Goal: Task Accomplishment & Management: Complete application form

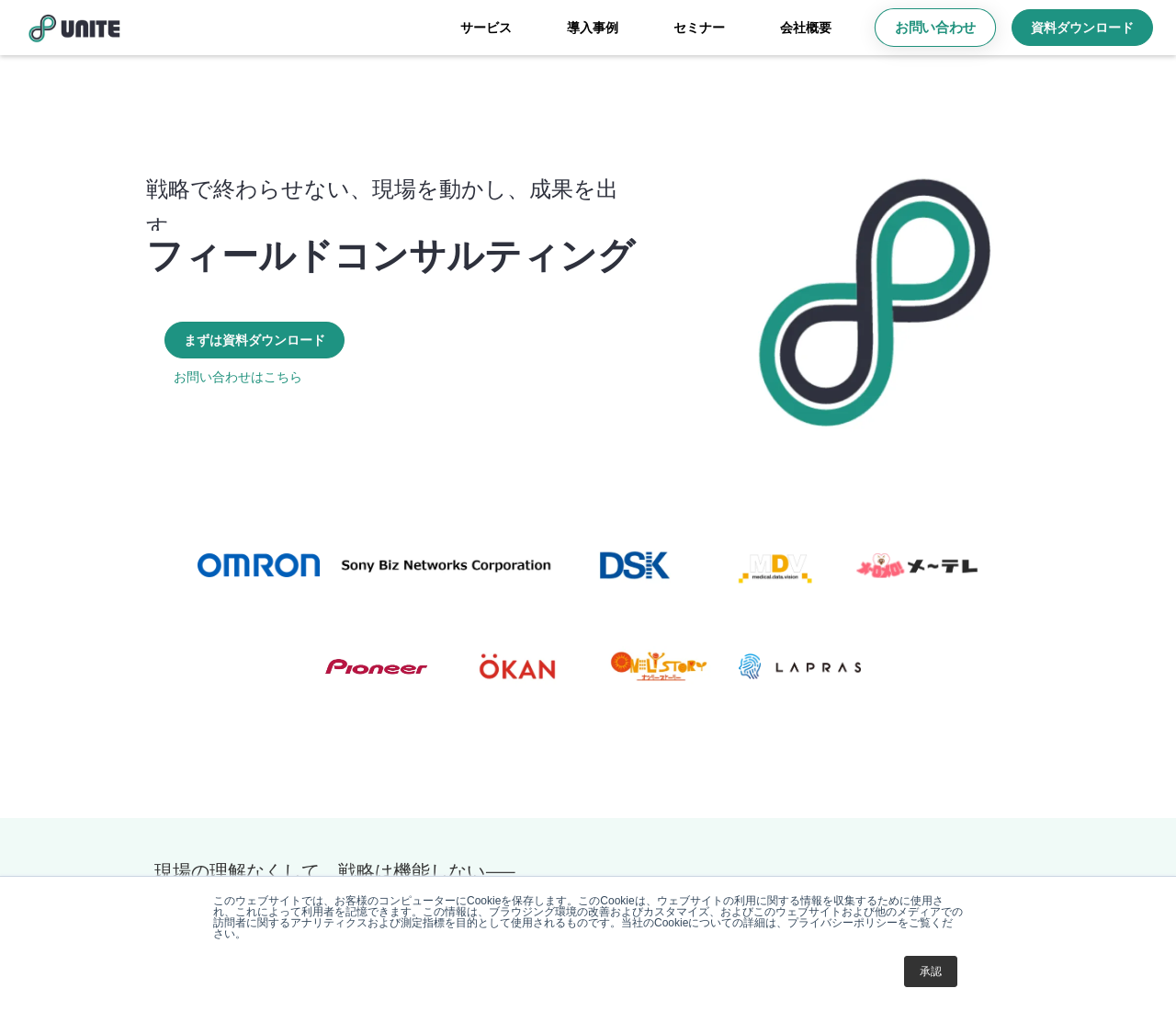
click at [935, 28] on p "お問い合わせ" at bounding box center [934, 28] width 81 height 19
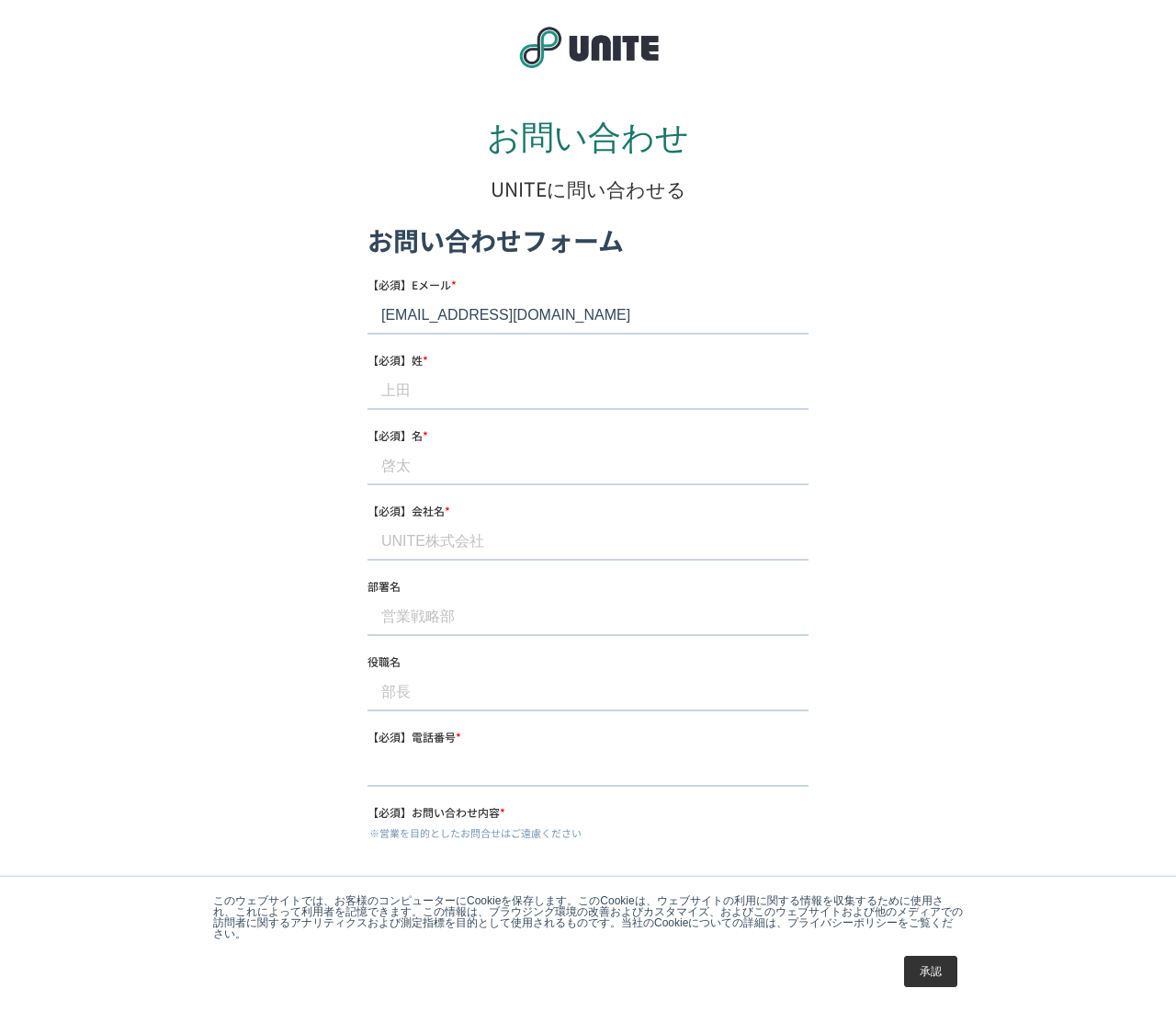
type input "[EMAIL_ADDRESS][DOMAIN_NAME]"
type input "[PERSON_NAME]"
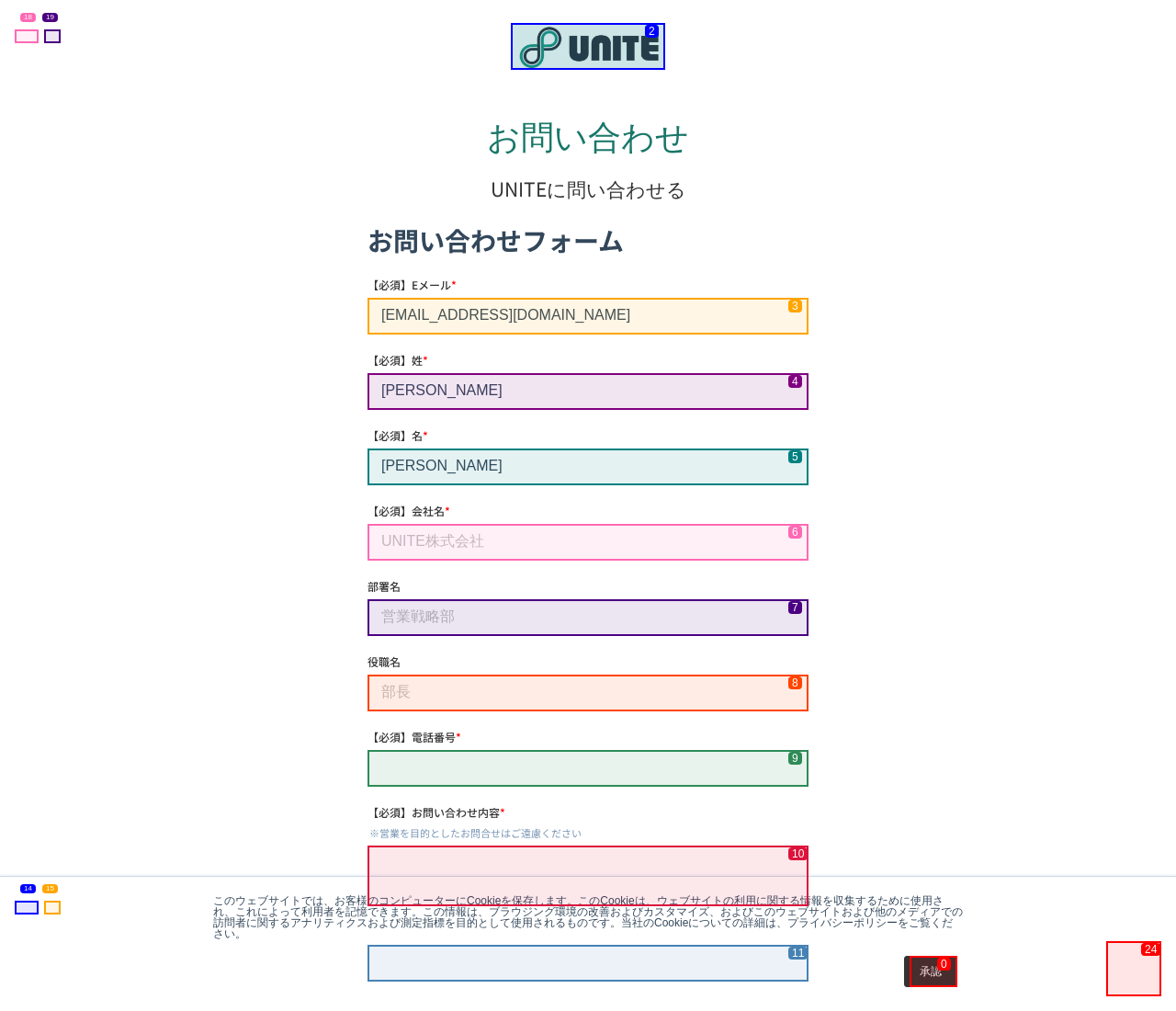
type input "[PERSON_NAME]"
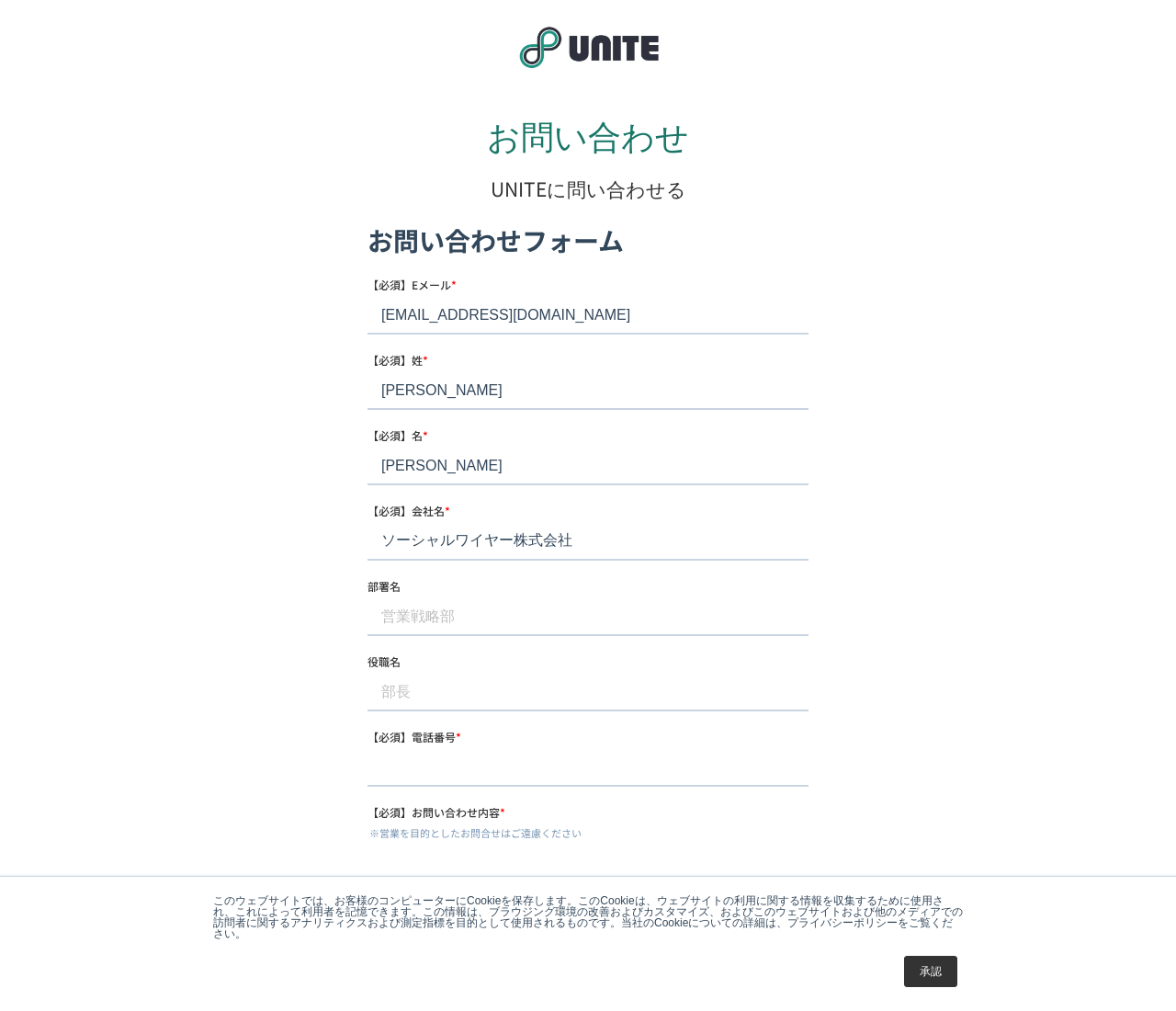
type input "ソーシャルワイヤー株式会社"
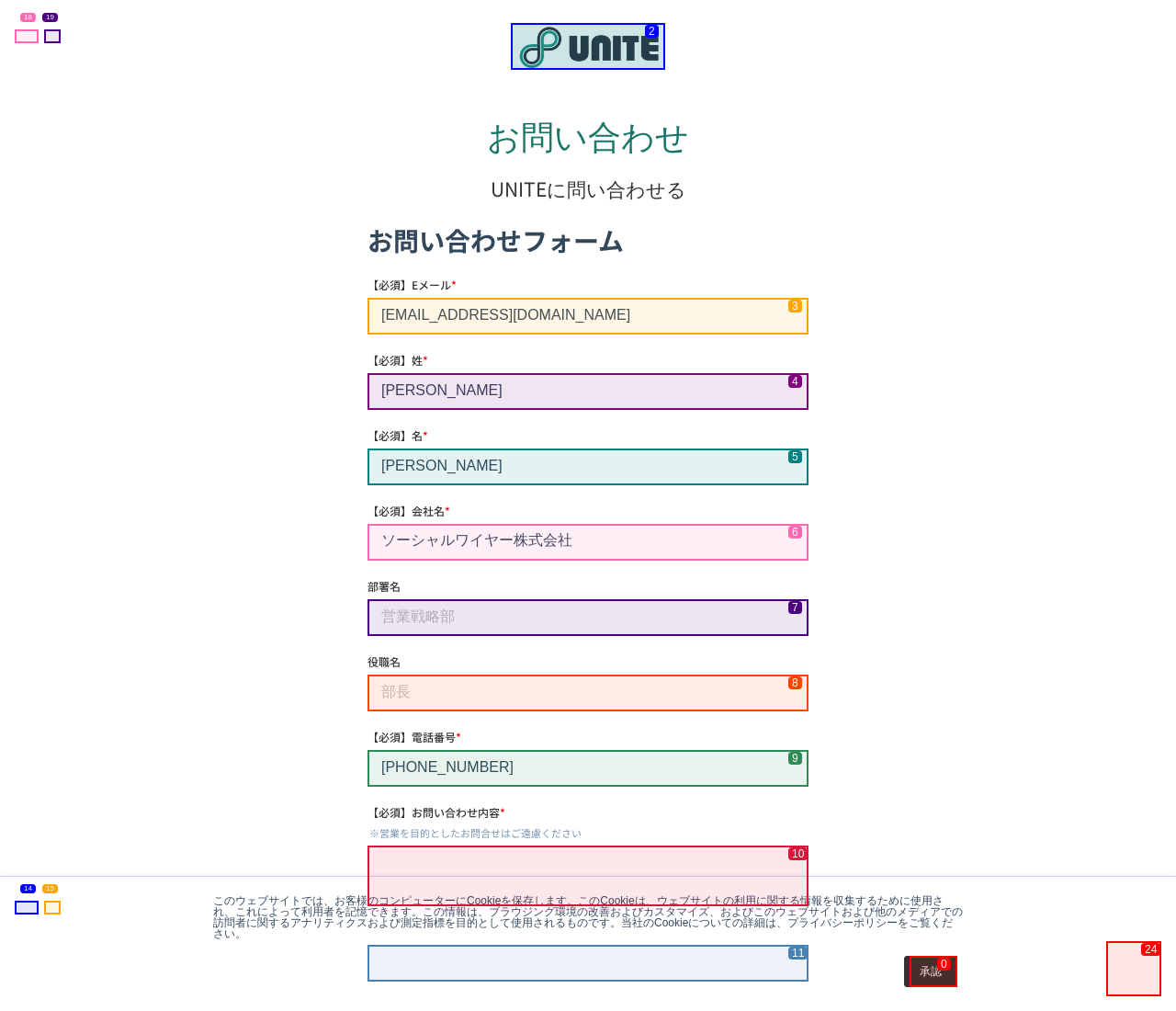
type input "[PHONE_NUMBER]"
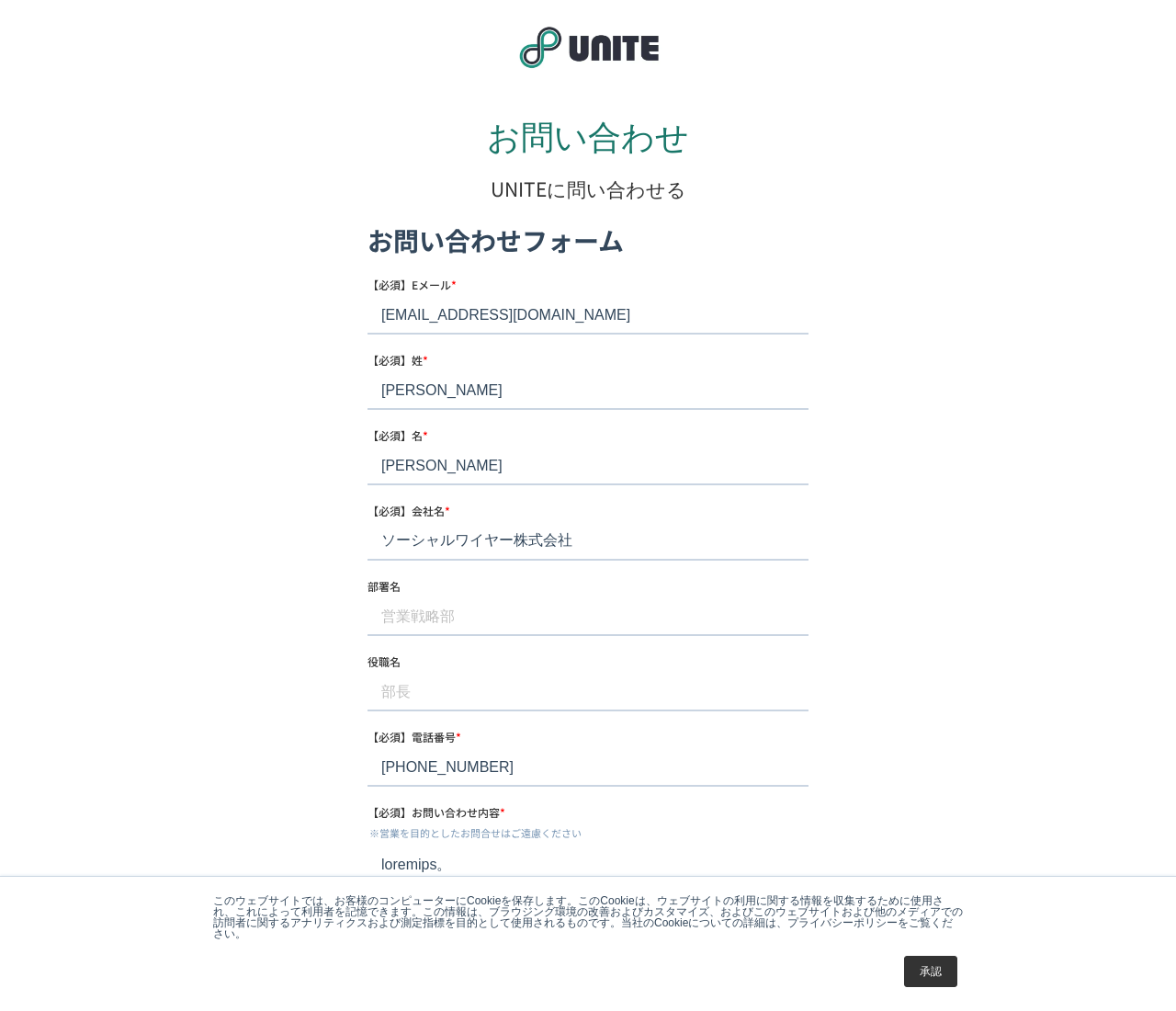
scroll to position [897, 0]
type textarea "loremips。 @dolorsitametc。 adipiscingelitseddoeiusmo。 temporincid、 ut6laboreetdo…"
checkbox input "true"
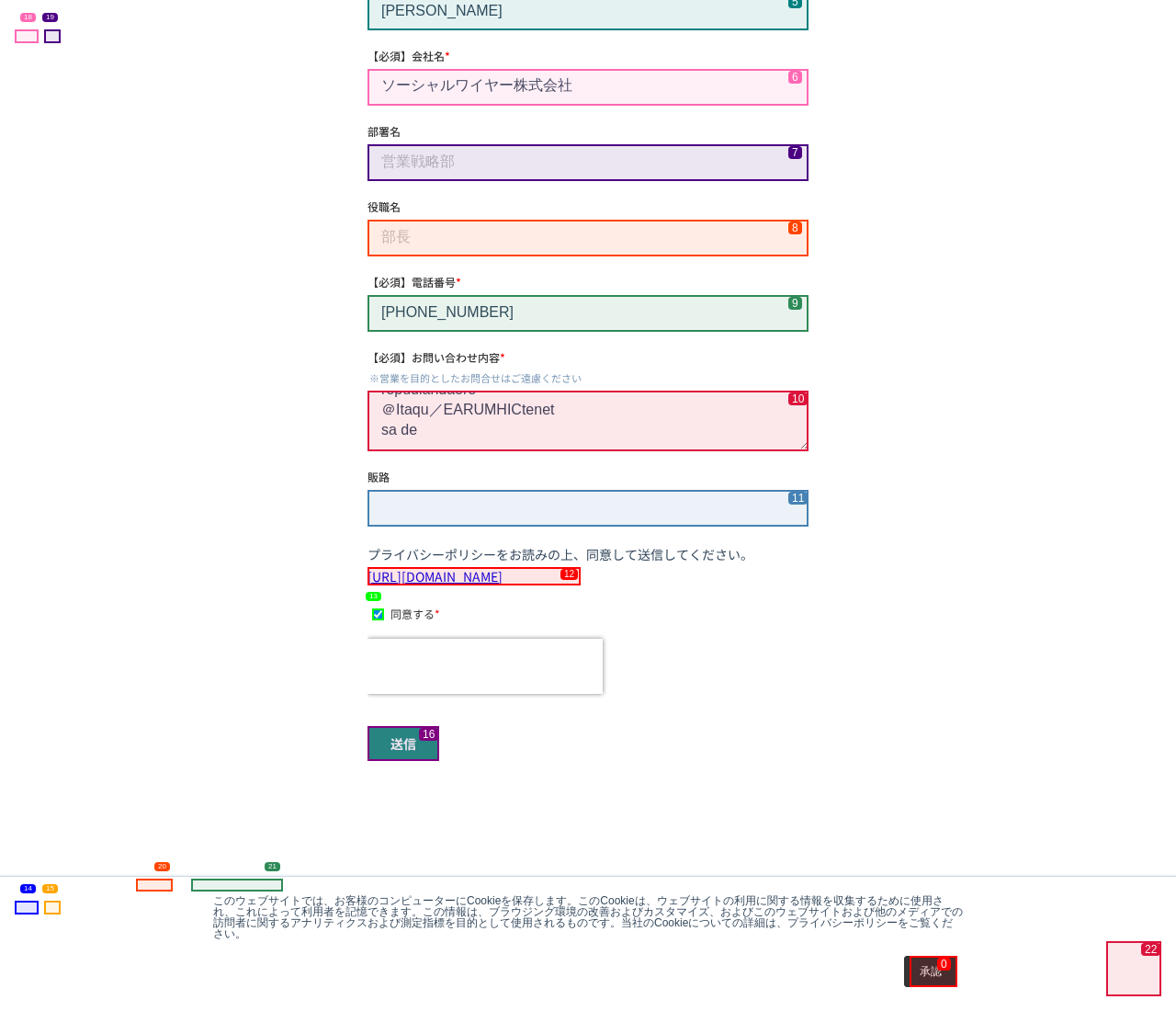
click at [403, 742] on input "送信" at bounding box center [403, 743] width 72 height 35
